Goal: Find specific page/section: Find specific page/section

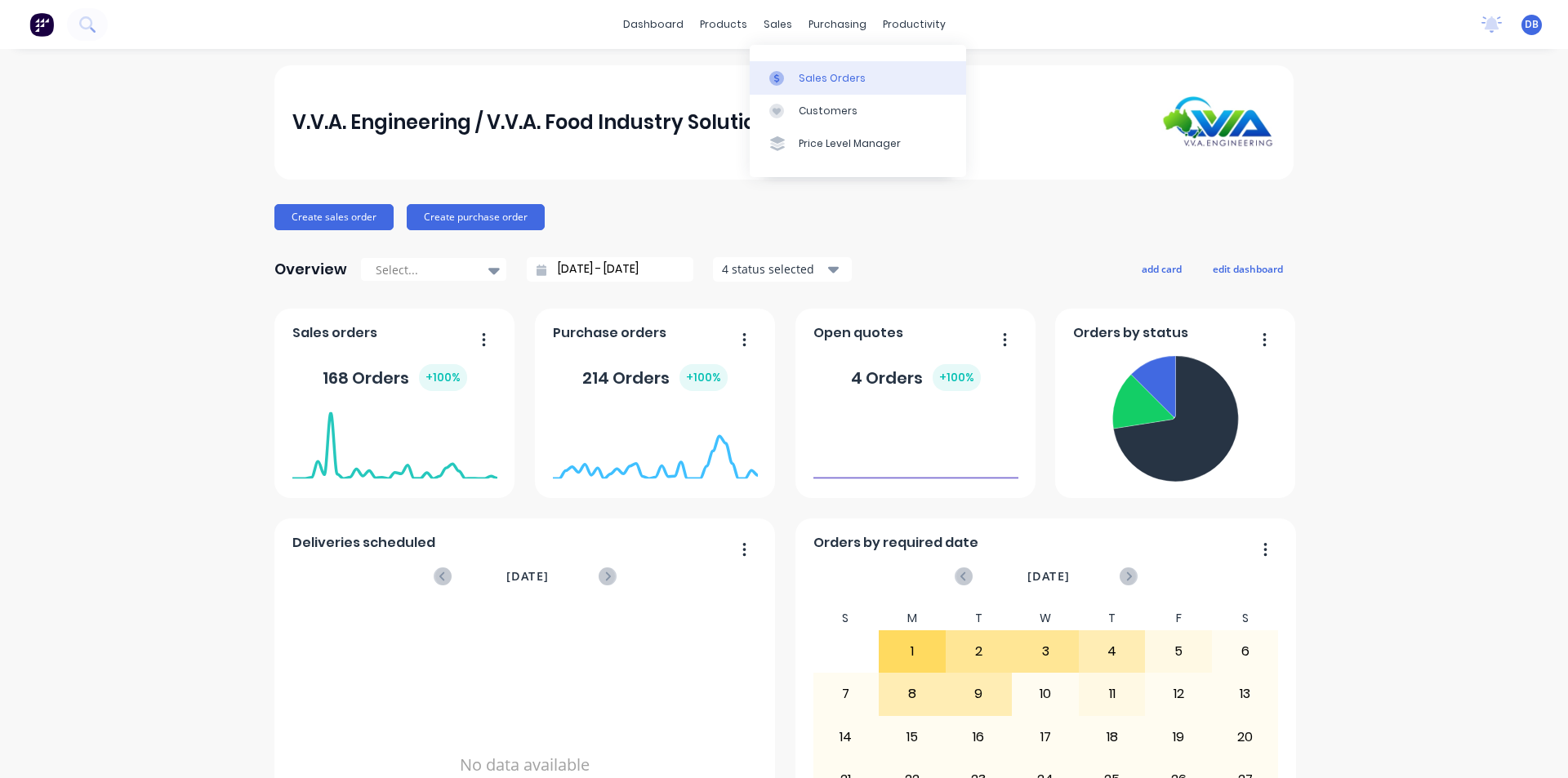
click at [786, 76] on div at bounding box center [782, 78] width 24 height 15
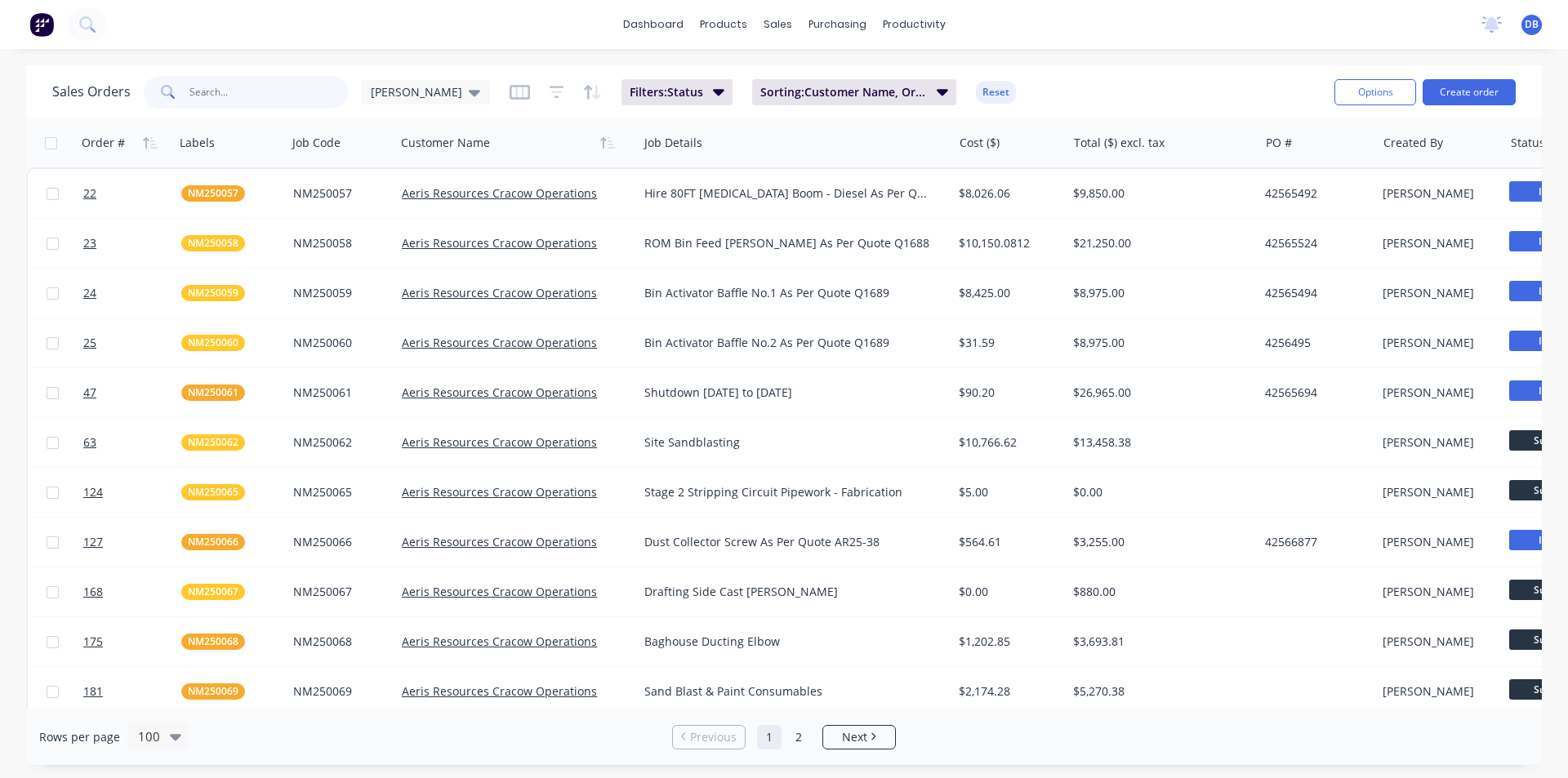
click at [249, 98] on input "text" at bounding box center [269, 92] width 159 height 33
type input "nes25"
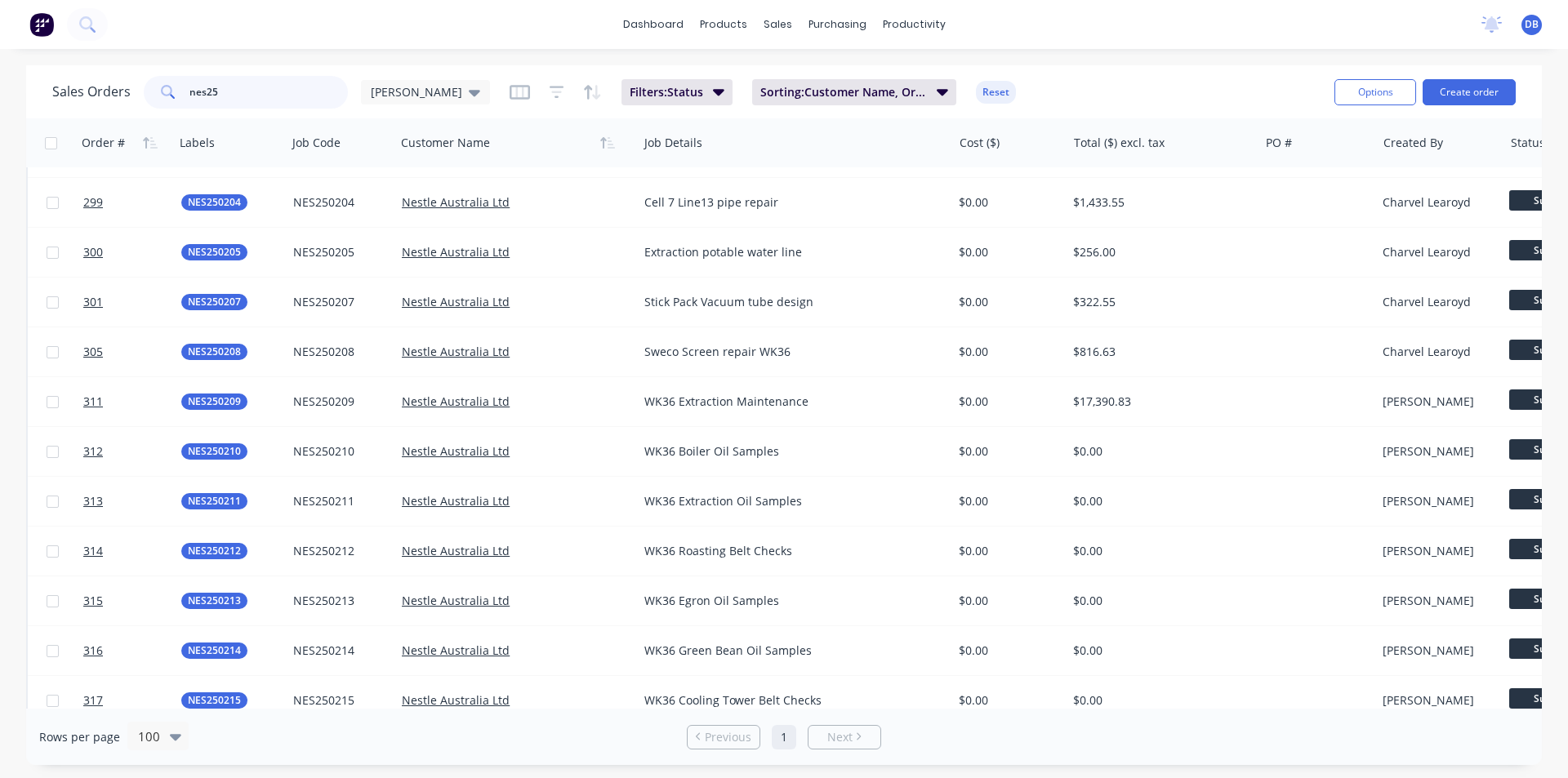
scroll to position [2704, 0]
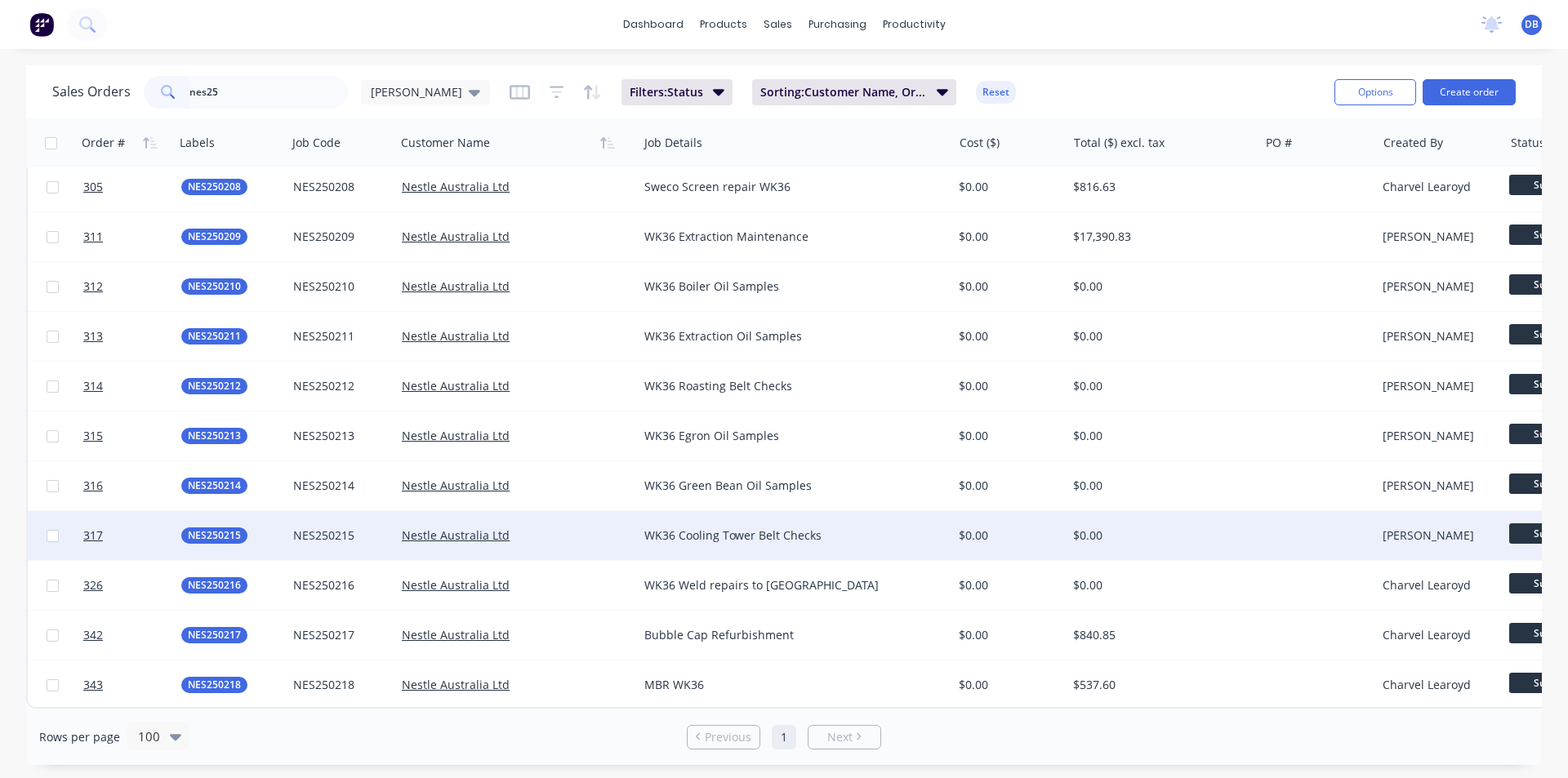
click at [708, 532] on div "WK36 Cooling Tower Belt Checks" at bounding box center [788, 535] width 287 height 16
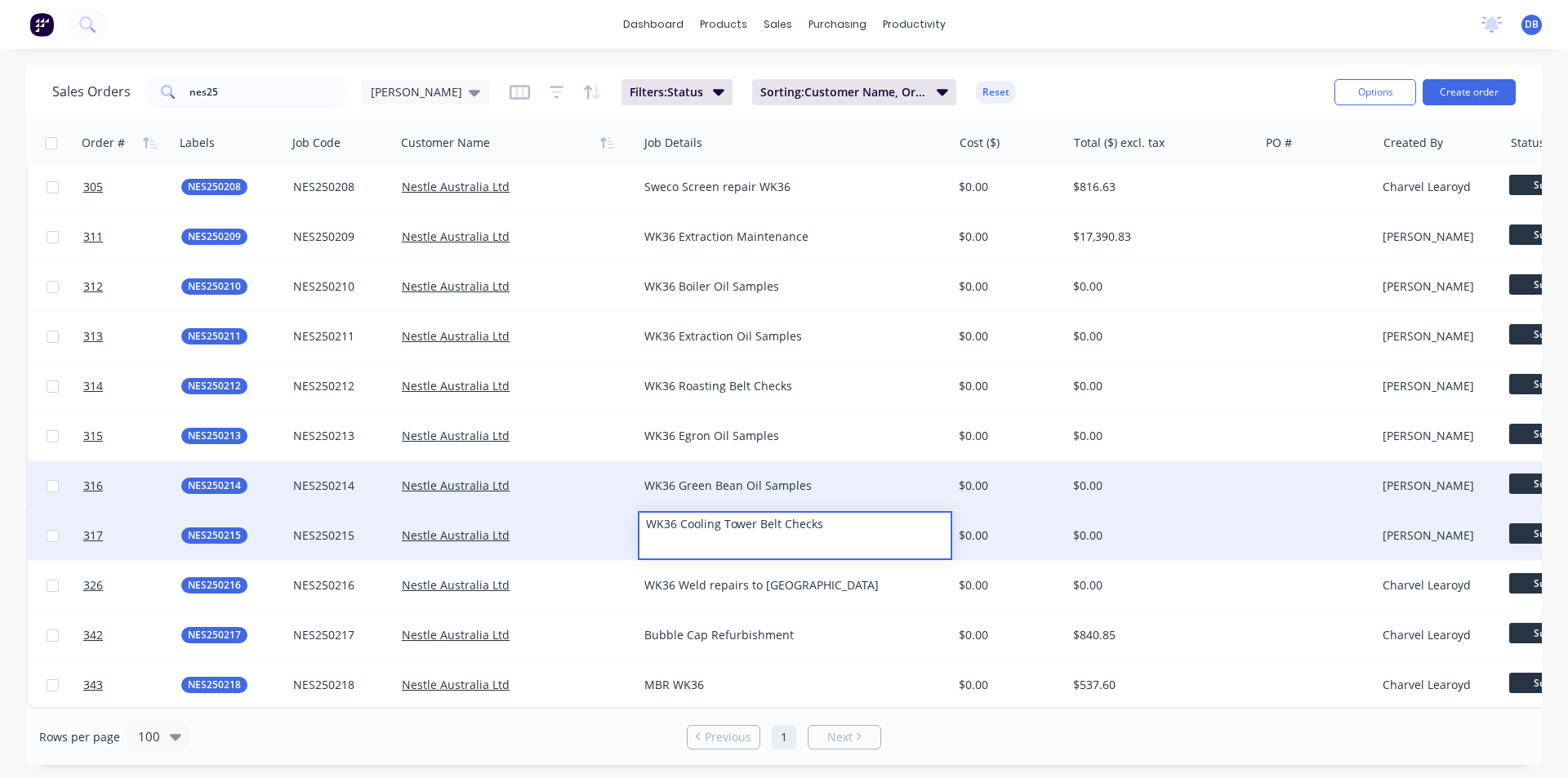
click at [727, 478] on div "WK36 Green Bean Oil Samples" at bounding box center [788, 485] width 287 height 16
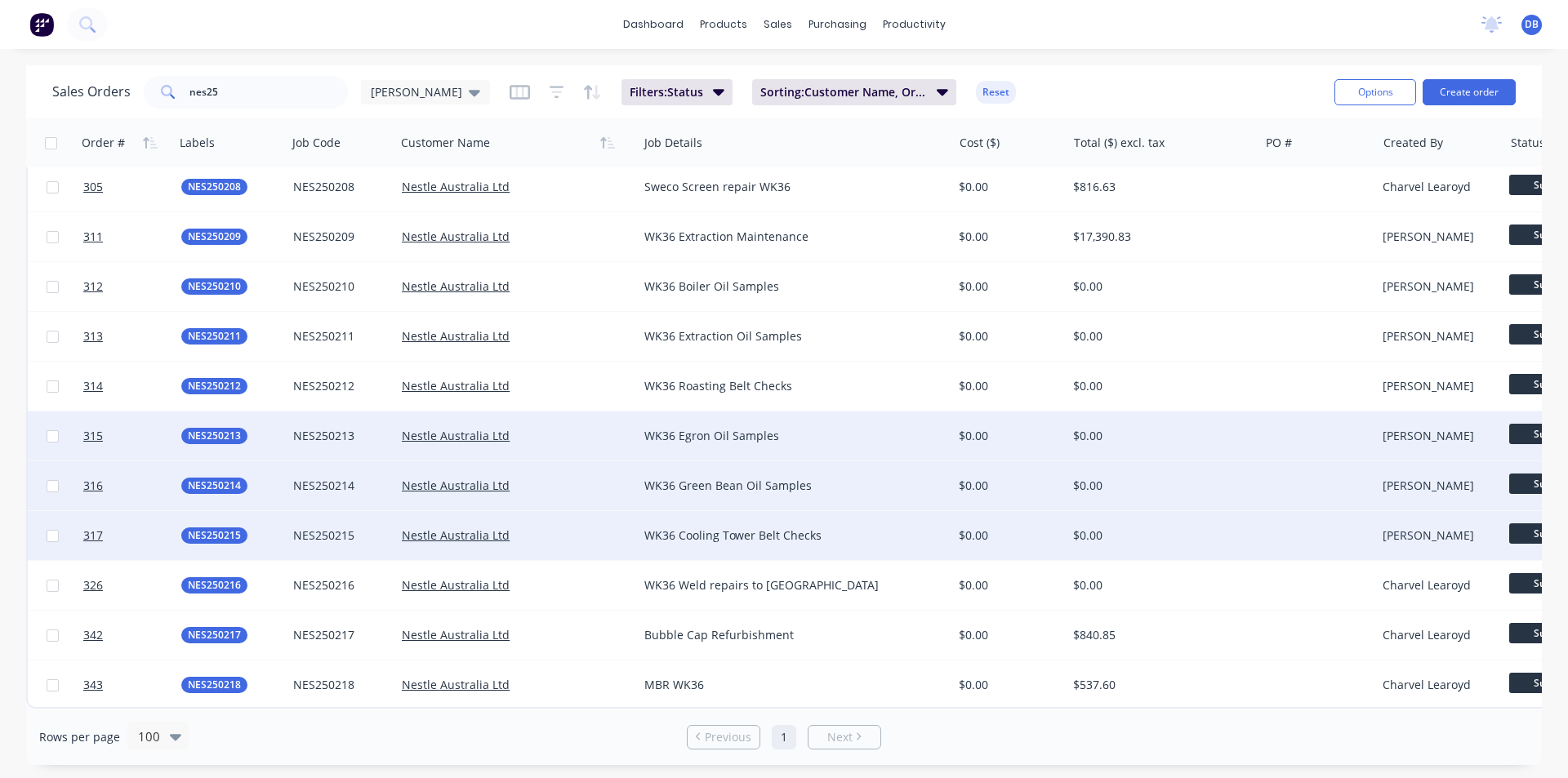
click at [721, 427] on div "WK36 Egron Oil Samples" at bounding box center [788, 435] width 287 height 16
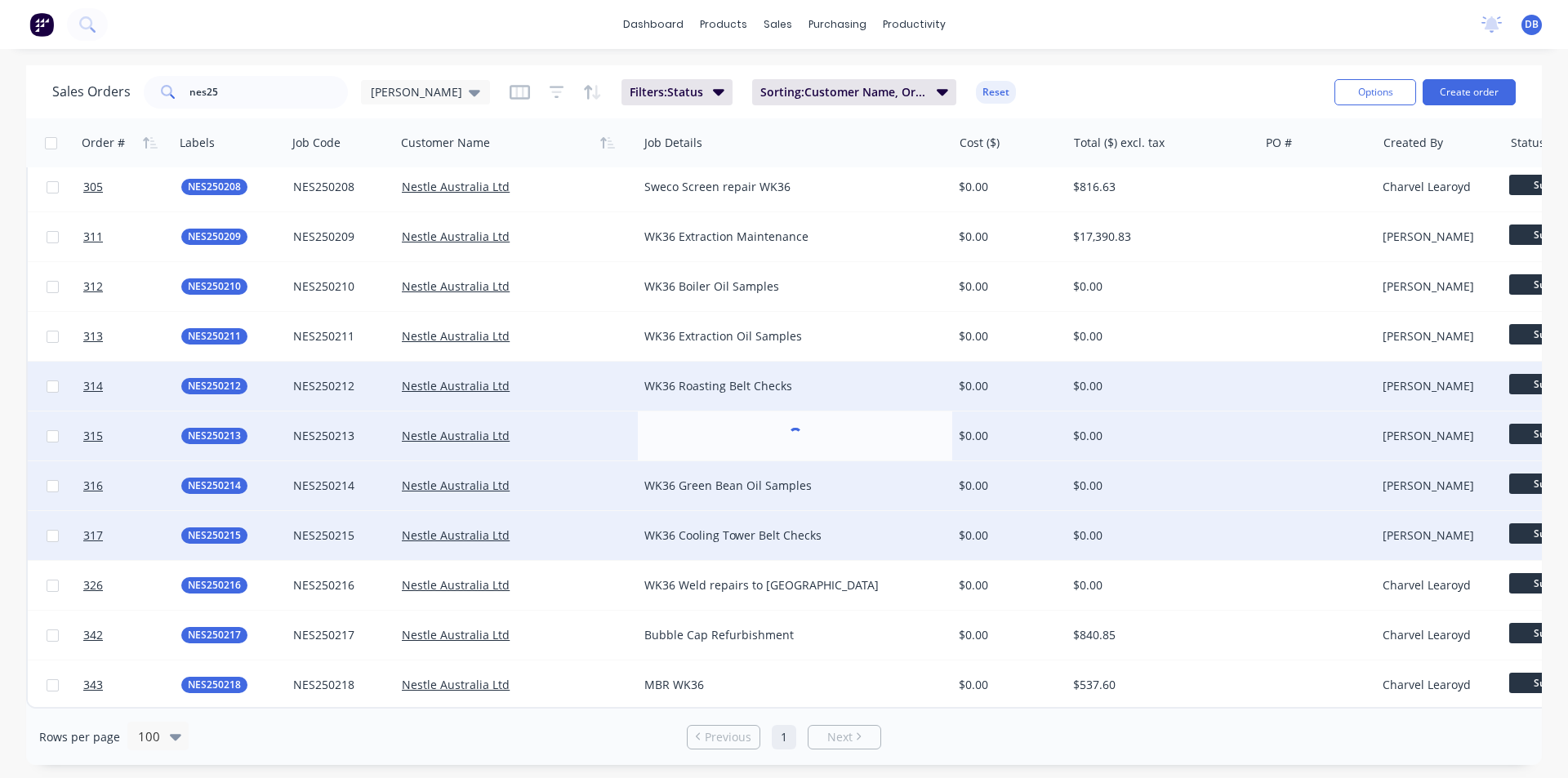
click at [844, 362] on div "WK36 Roasting Belt Checks" at bounding box center [795, 386] width 314 height 49
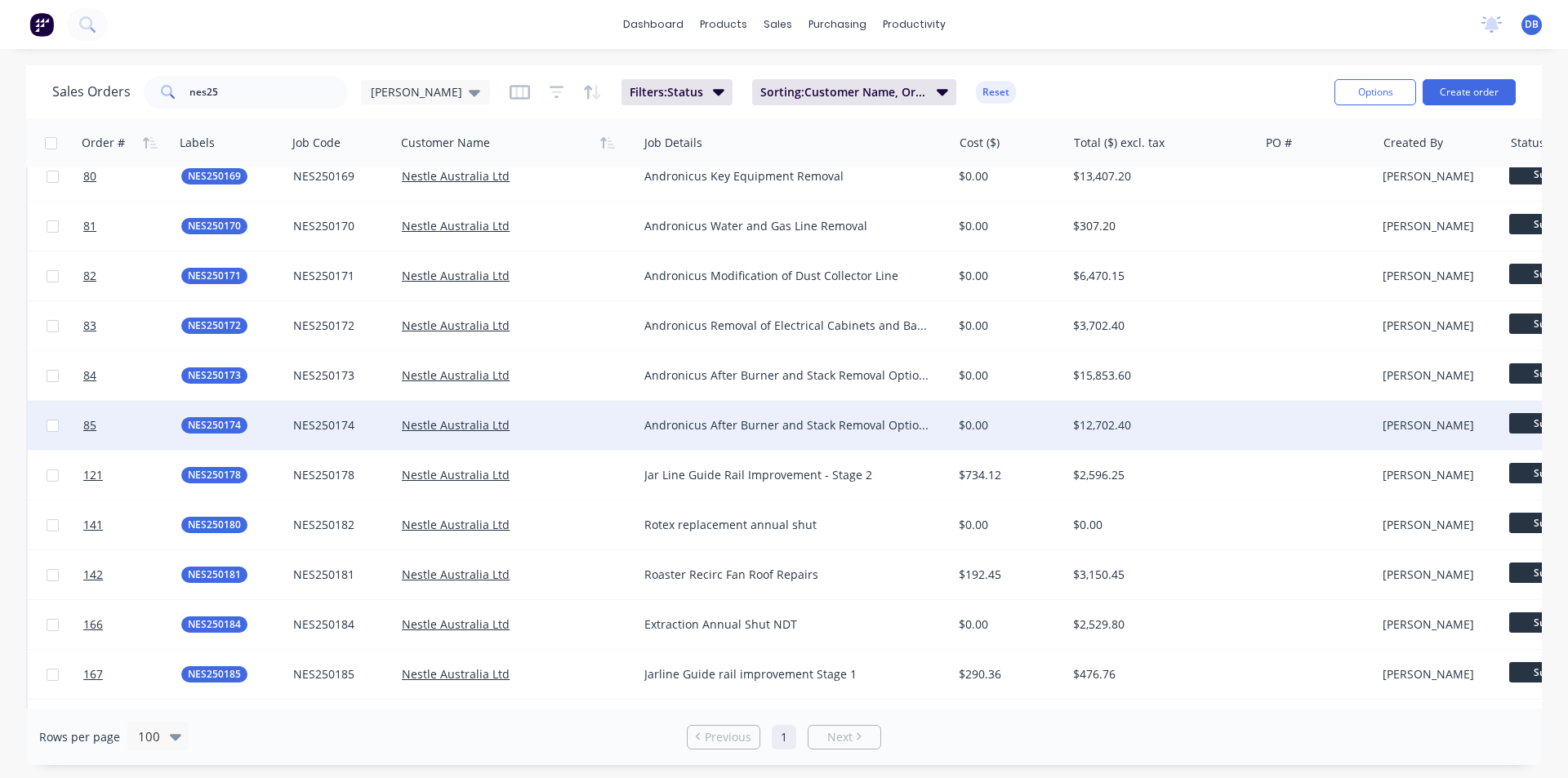
scroll to position [490, 0]
